Goal: Task Accomplishment & Management: Manage account settings

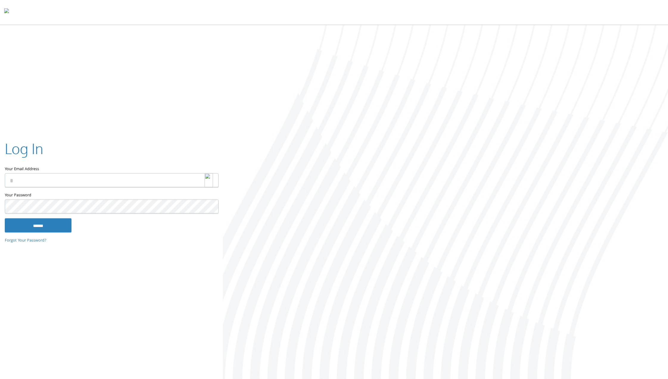
click at [213, 177] on div at bounding box center [212, 181] width 14 height 14
click at [210, 182] on img at bounding box center [209, 181] width 8 height 14
click at [210, 177] on img at bounding box center [209, 181] width 8 height 14
click at [165, 177] on input "Your Email Address" at bounding box center [112, 181] width 214 height 14
click at [205, 179] on img at bounding box center [209, 181] width 8 height 14
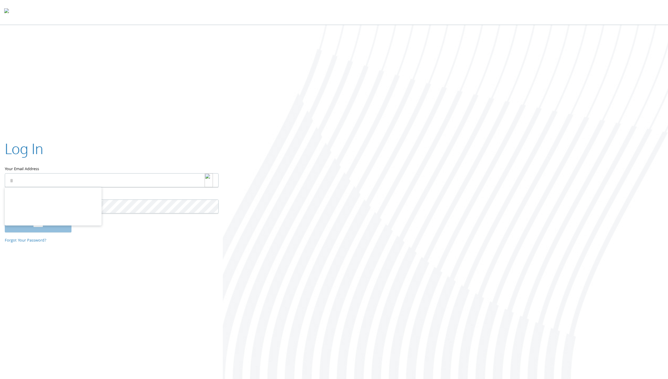
type input "**********"
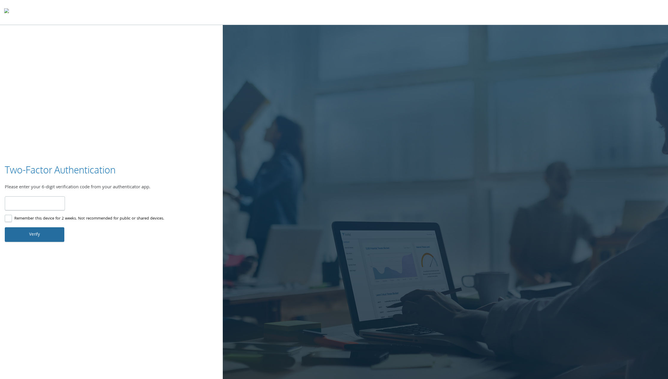
click at [34, 236] on button "Verify" at bounding box center [35, 235] width 60 height 14
